Goal: Transaction & Acquisition: Purchase product/service

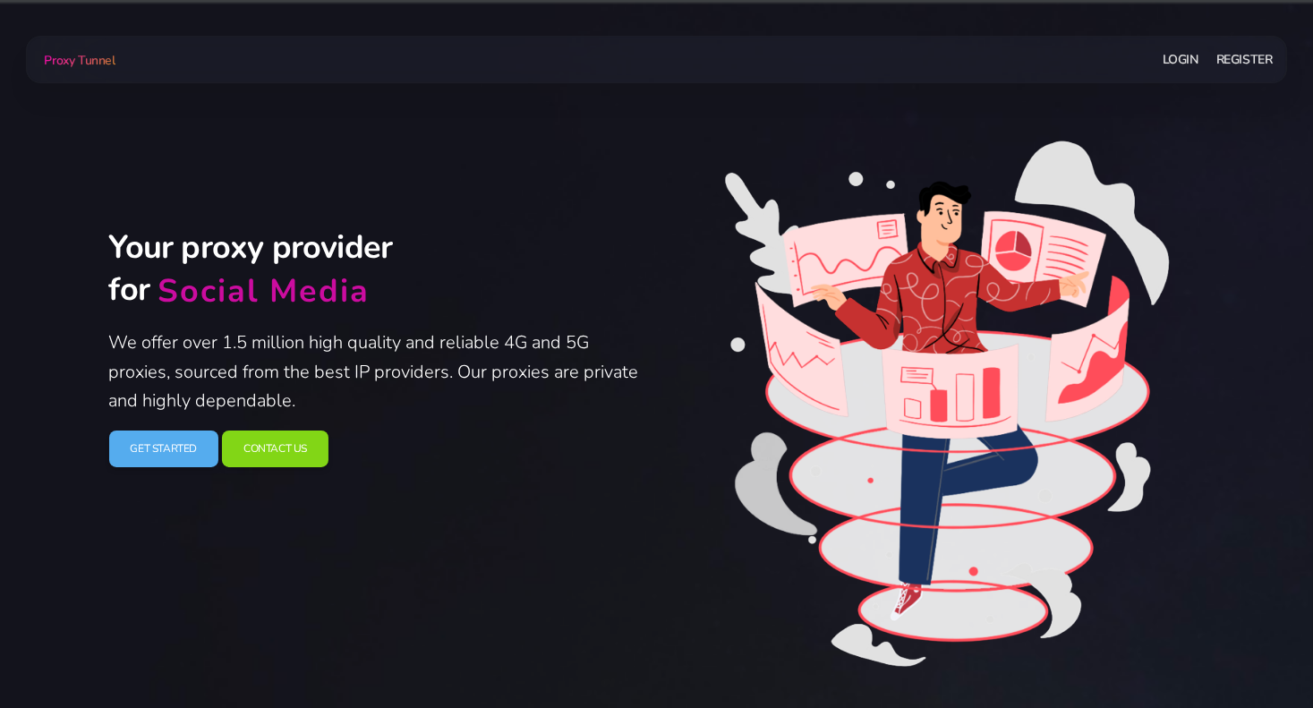
click at [1188, 60] on link "Login" at bounding box center [1180, 59] width 36 height 33
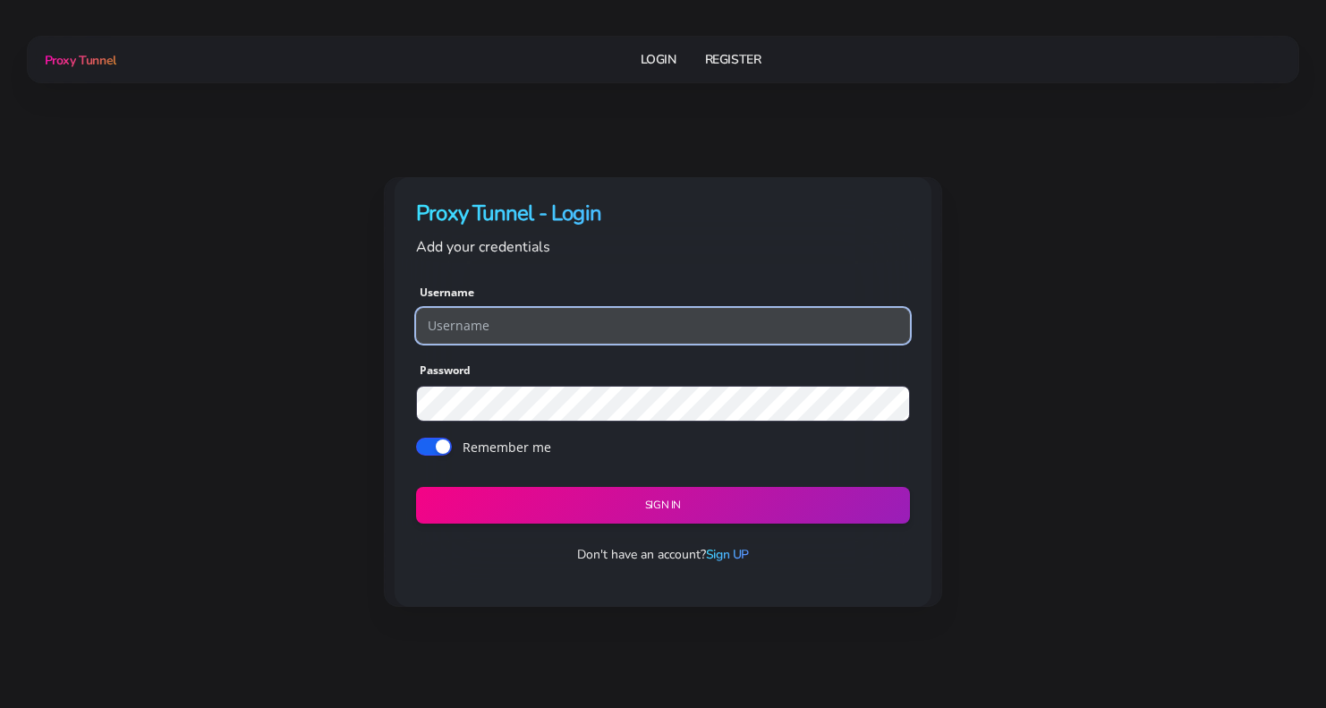
type input "myallemail92"
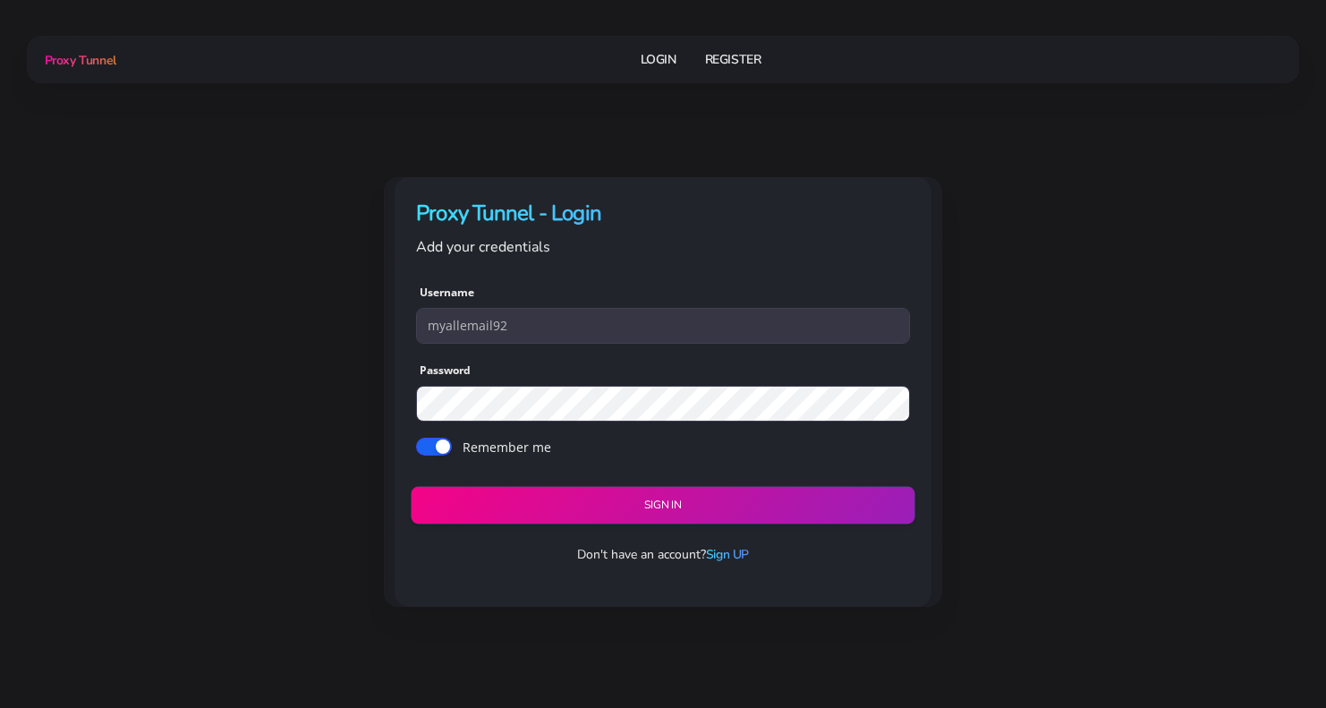
click at [610, 508] on button "Sign in" at bounding box center [663, 506] width 504 height 38
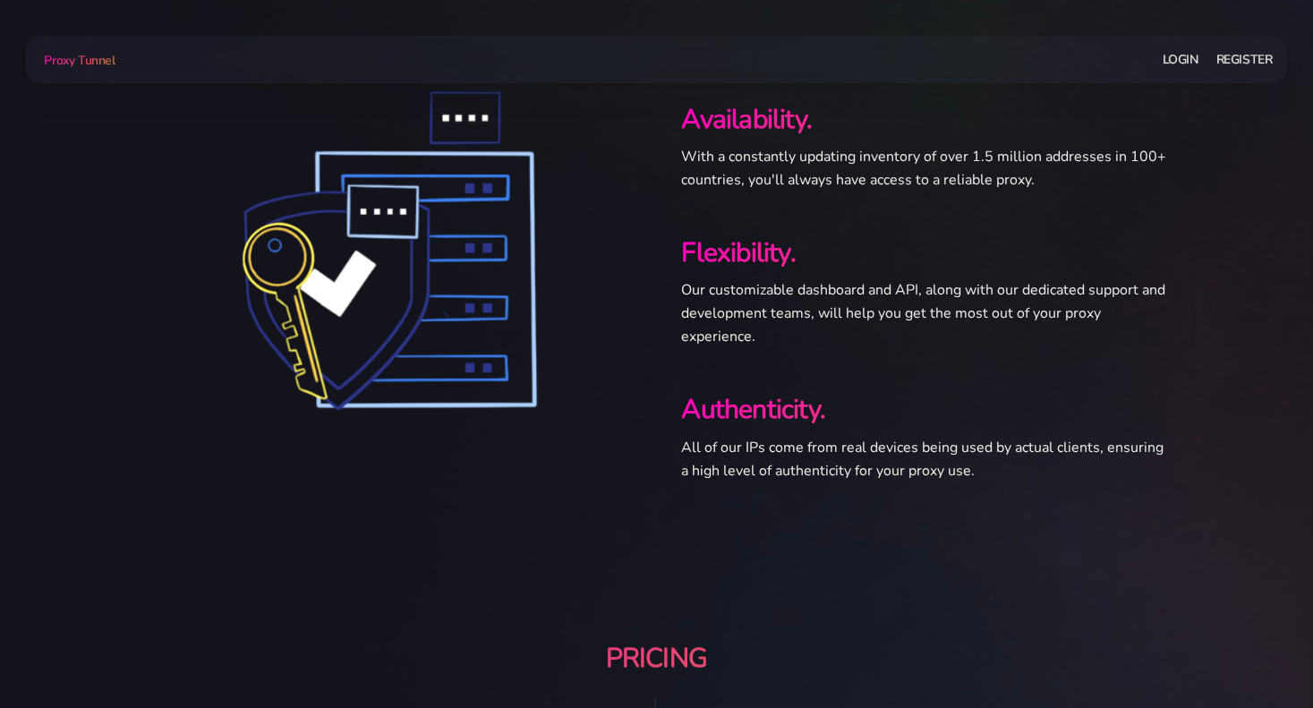
scroll to position [1432, 0]
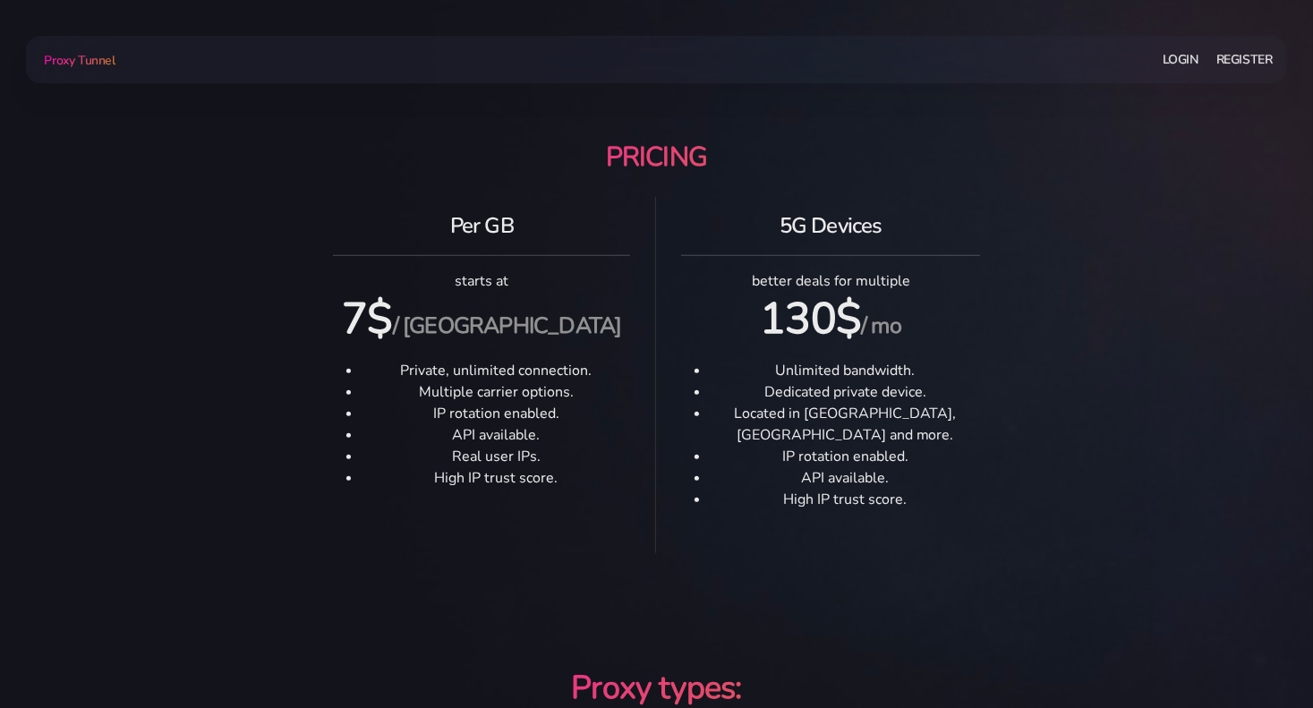
click at [491, 222] on h4 "Per GB" at bounding box center [481, 226] width 297 height 30
click at [789, 283] on div "5G Devices better deals for multiple 130$ / mo Unlimited bandwidth. Dedicated p…" at bounding box center [830, 371] width 327 height 349
click at [788, 283] on div "5G Devices better deals for multiple 130$ / mo Unlimited bandwidth. Dedicated p…" at bounding box center [830, 371] width 327 height 349
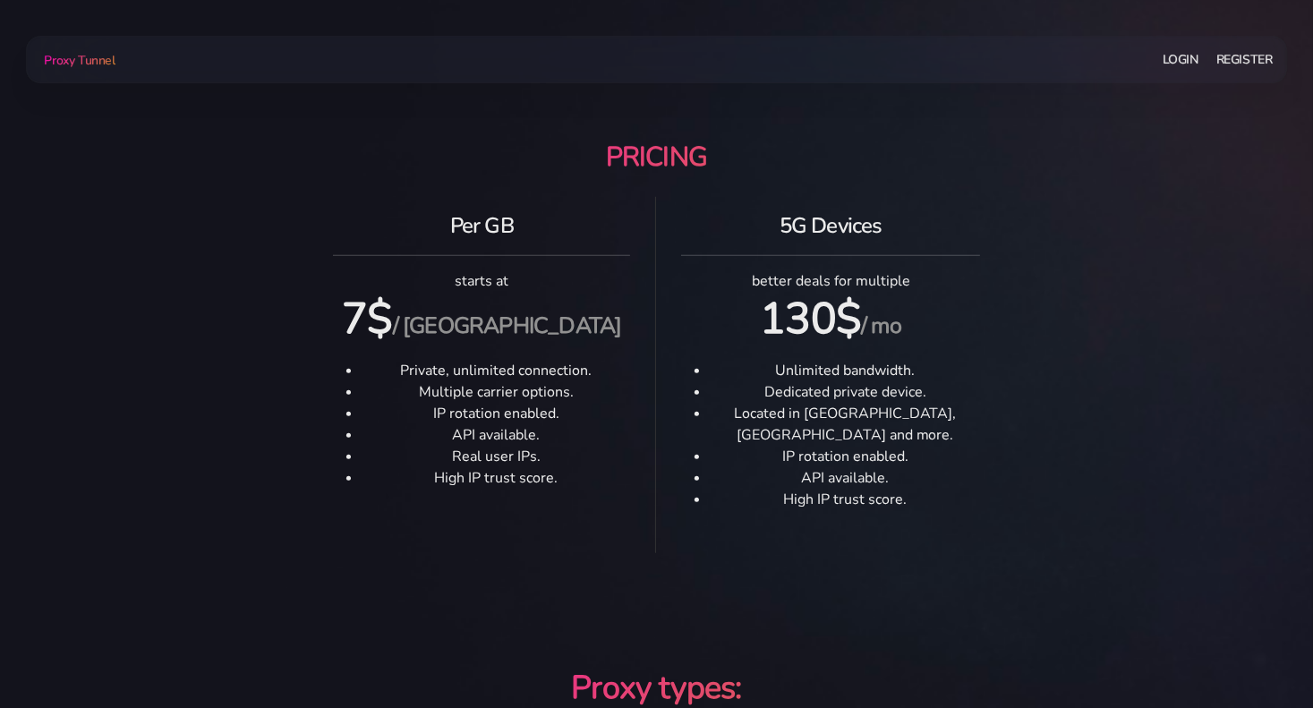
click at [788, 283] on div "5G Devices better deals for multiple 130$ / mo Unlimited bandwidth. Dedicated p…" at bounding box center [830, 371] width 327 height 349
click at [853, 370] on li "Unlimited bandwidth." at bounding box center [844, 370] width 269 height 21
click at [832, 395] on li "Dedicated private device." at bounding box center [844, 391] width 269 height 21
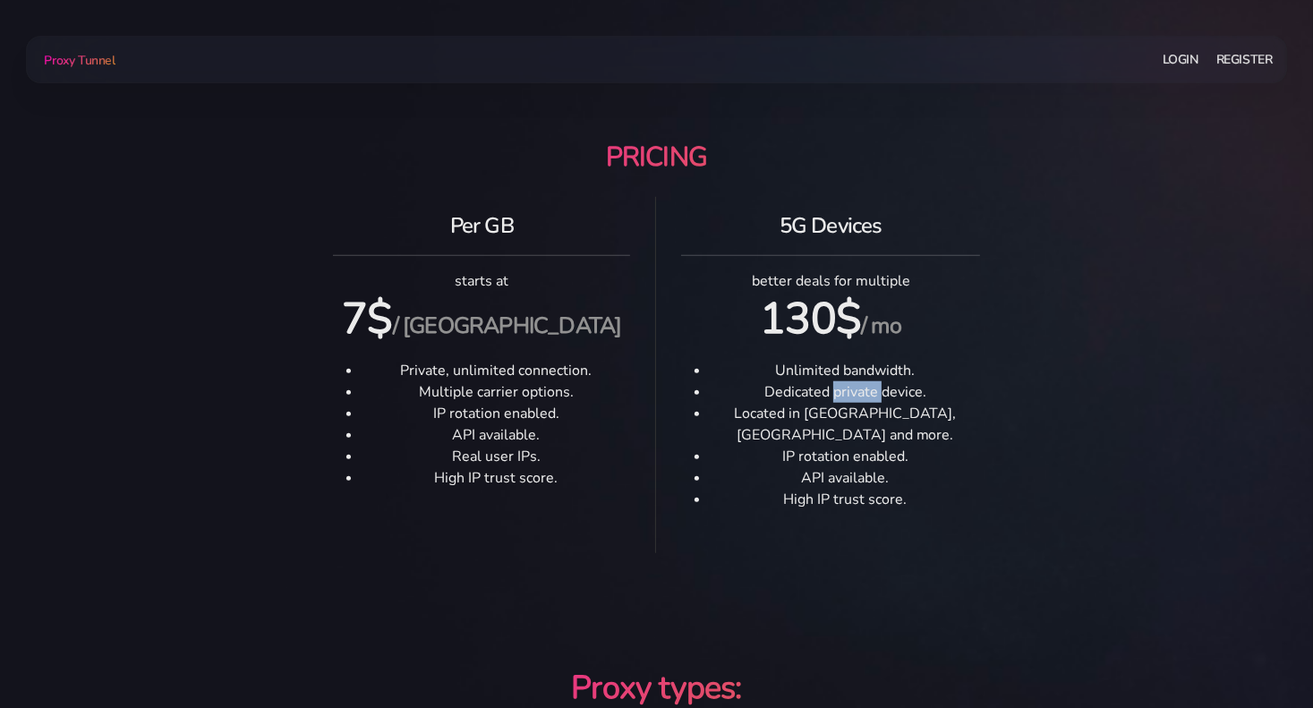
click at [831, 395] on li "Dedicated private device." at bounding box center [844, 391] width 269 height 21
drag, startPoint x: 831, startPoint y: 395, endPoint x: 821, endPoint y: 395, distance: 9.9
click at [831, 395] on li "Dedicated private device." at bounding box center [844, 391] width 269 height 21
click at [809, 395] on li "Dedicated private device." at bounding box center [844, 391] width 269 height 21
click at [802, 411] on li "Located in [GEOGRAPHIC_DATA], [GEOGRAPHIC_DATA] and more." at bounding box center [844, 424] width 269 height 43
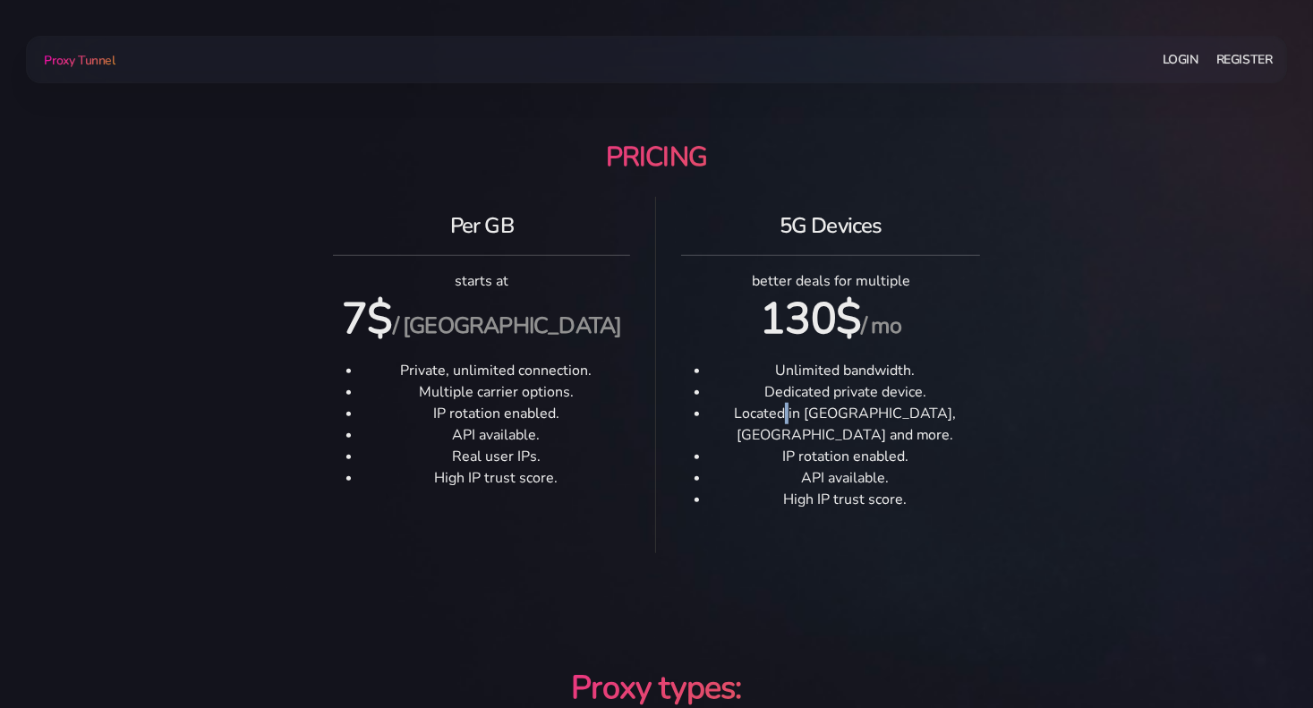
click at [802, 411] on li "Located in [GEOGRAPHIC_DATA], [GEOGRAPHIC_DATA] and more." at bounding box center [844, 424] width 269 height 43
click at [802, 446] on li "IP rotation enabled." at bounding box center [844, 456] width 269 height 21
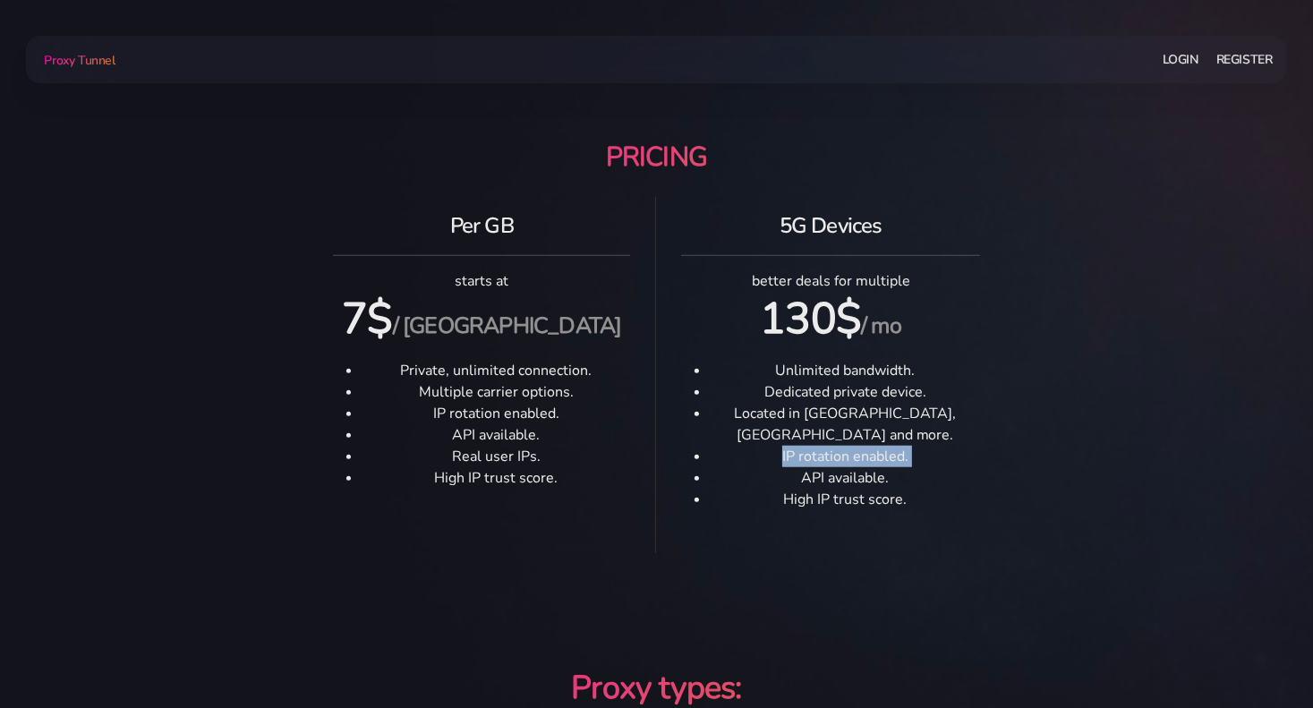
click at [802, 446] on li "IP rotation enabled." at bounding box center [844, 456] width 269 height 21
click at [814, 467] on li "API available." at bounding box center [844, 477] width 269 height 21
click at [812, 489] on li "High IP trust score." at bounding box center [844, 499] width 269 height 21
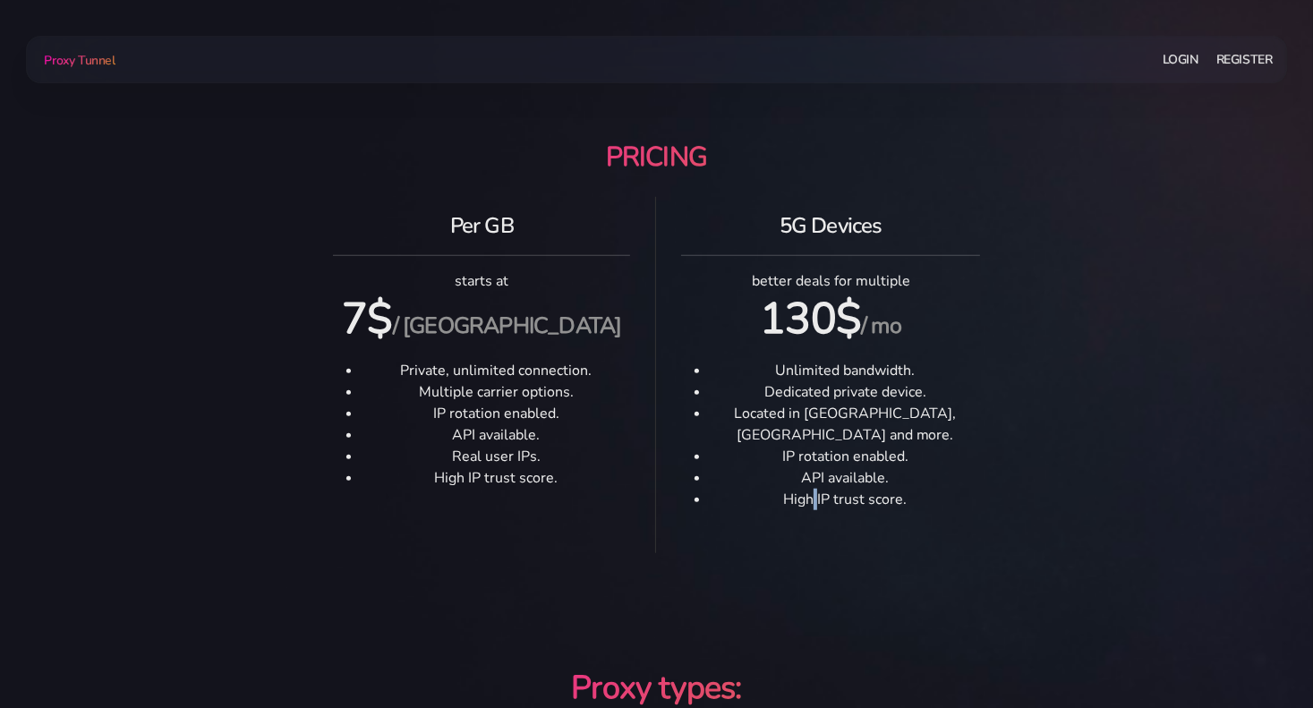
click at [812, 489] on li "High IP trust score." at bounding box center [844, 499] width 269 height 21
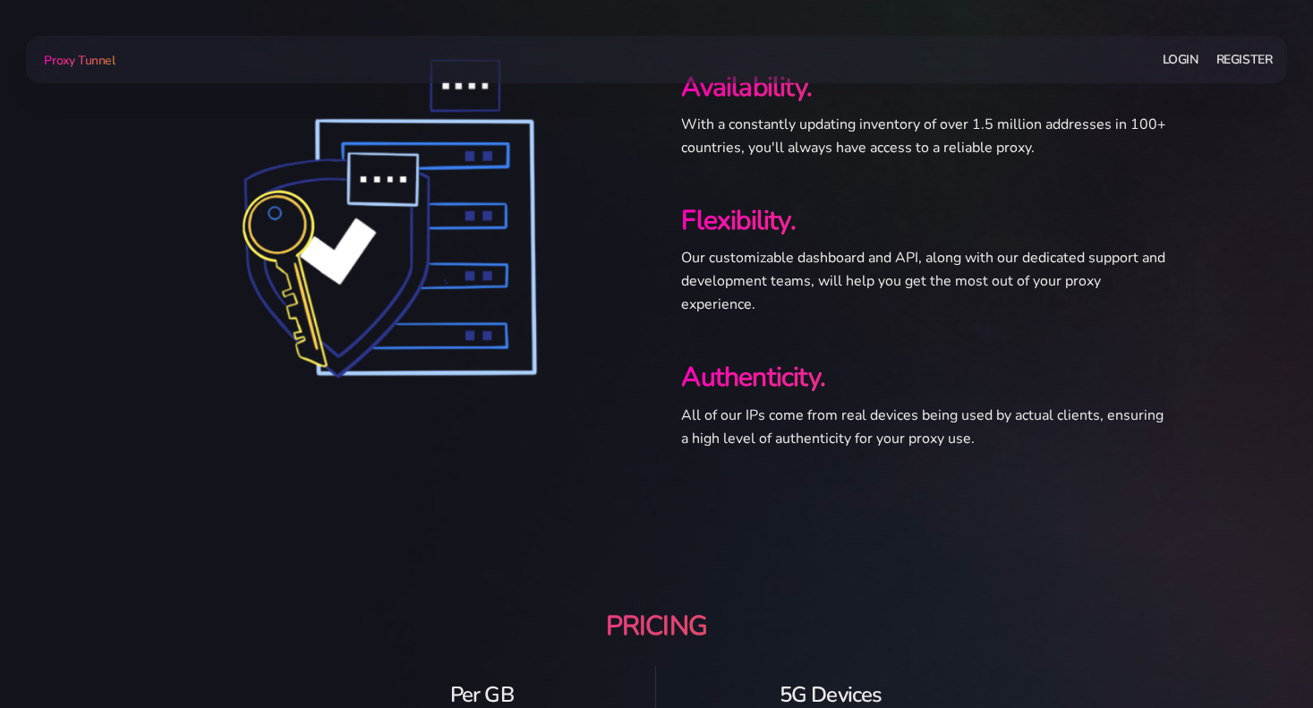
scroll to position [832, 0]
